Goal: Task Accomplishment & Management: Manage account settings

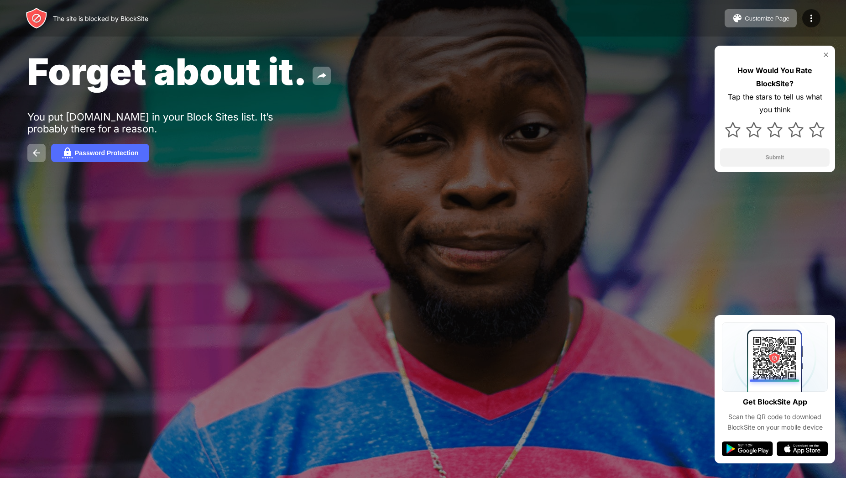
click at [302, 352] on div at bounding box center [423, 239] width 846 height 478
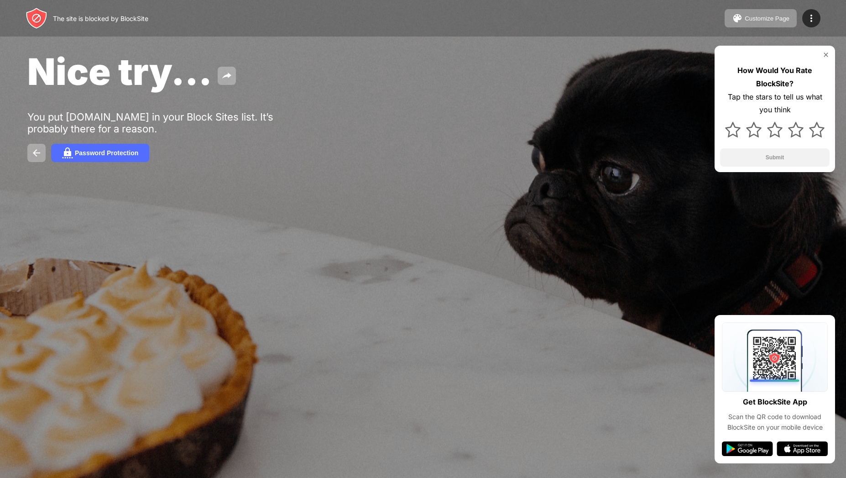
click at [631, 337] on div at bounding box center [423, 239] width 846 height 478
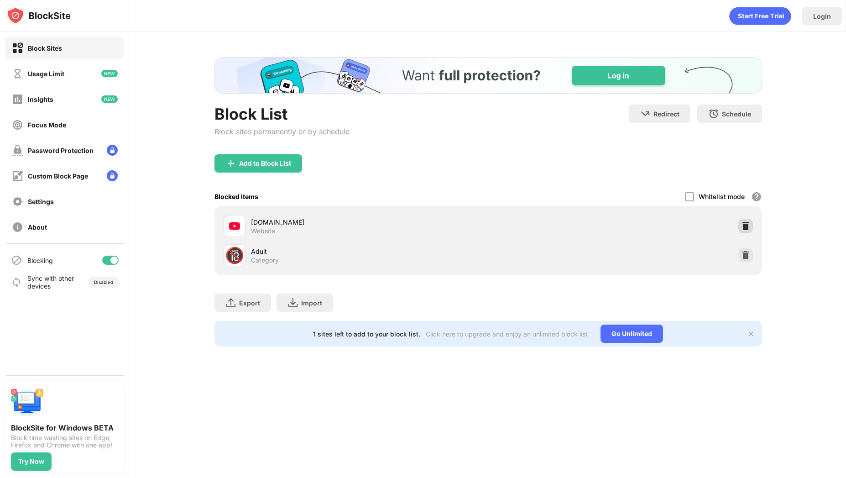
click at [746, 225] on img at bounding box center [745, 225] width 9 height 9
